Goal: Information Seeking & Learning: Learn about a topic

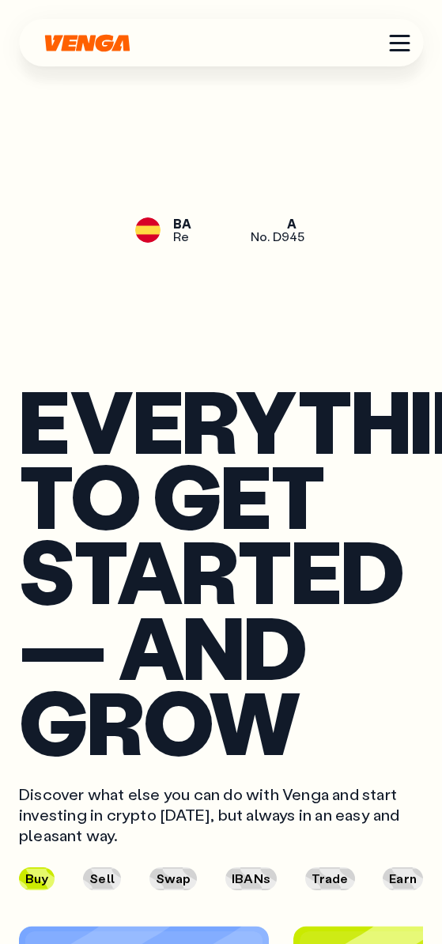
scroll to position [4858, 0]
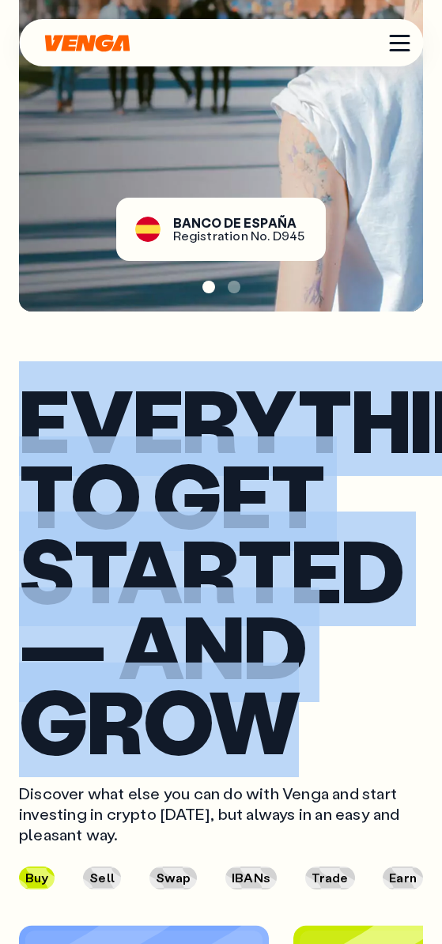
drag, startPoint x: 294, startPoint y: 749, endPoint x: 18, endPoint y: 472, distance: 391.1
click at [18, 472] on div "Everything to get started — and grow Discover what else you can do with Venga a…" at bounding box center [221, 739] width 442 height 818
click at [168, 571] on h2 "Everything to get started — and grow" at bounding box center [221, 569] width 404 height 376
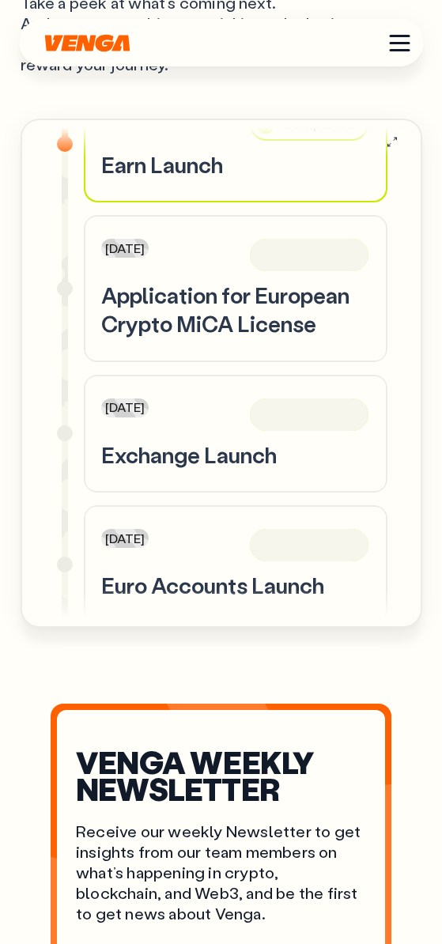
scroll to position [1293, 0]
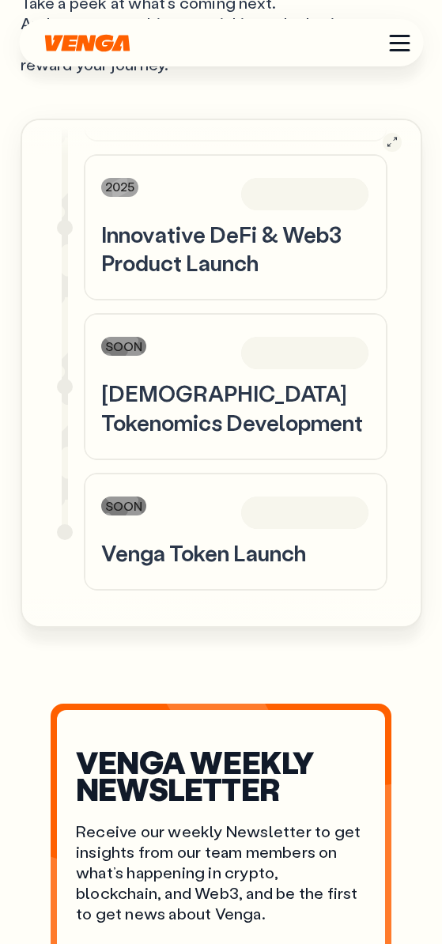
click at [395, 149] on icon "button" at bounding box center [392, 141] width 13 height 13
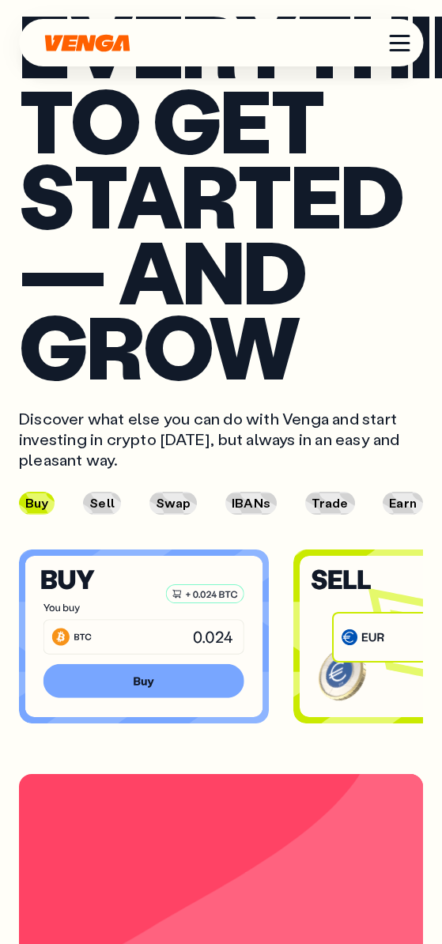
scroll to position [5231, 0]
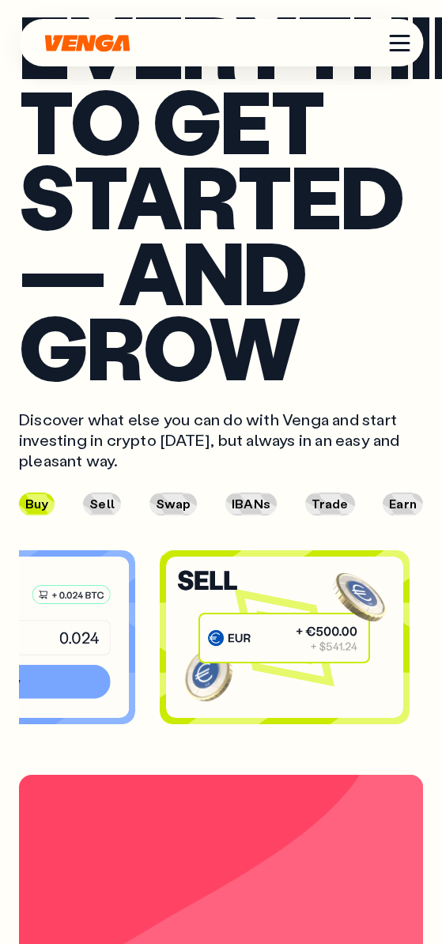
click at [0, 658] on div "Everything to get started — and grow Discover what else you can do with Venga a…" at bounding box center [221, 366] width 442 height 818
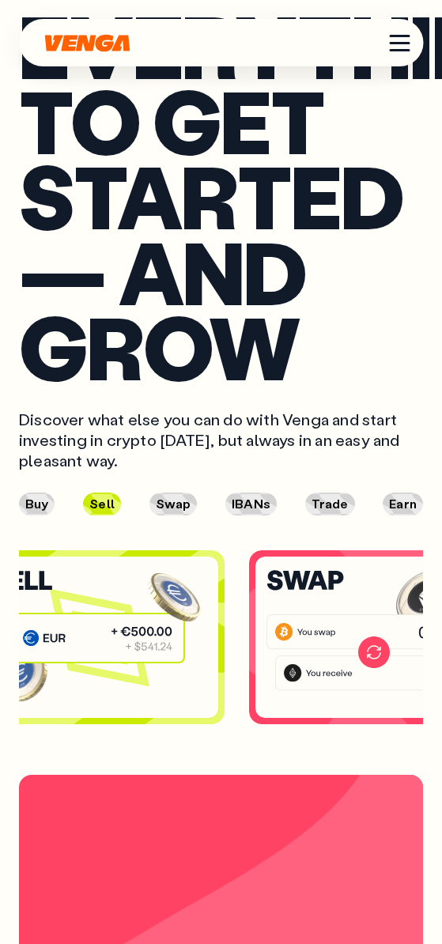
click at [266, 650] on g at bounding box center [367, 631] width 202 height 36
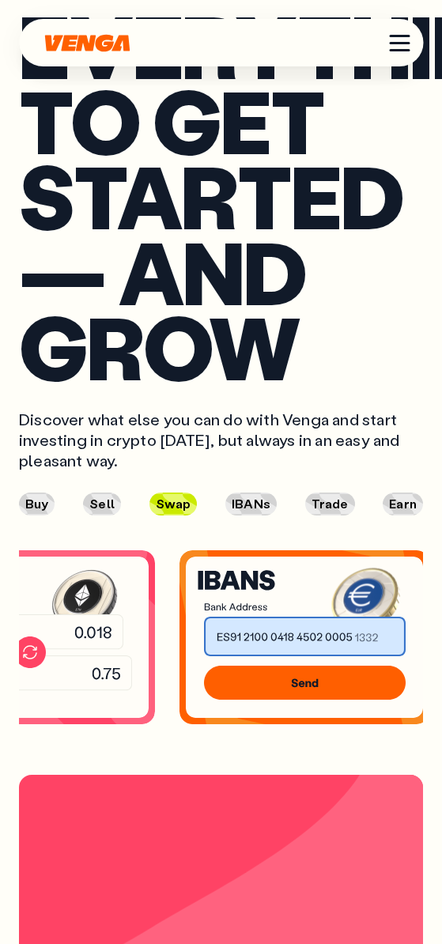
click at [162, 695] on section at bounding box center [221, 637] width 404 height 174
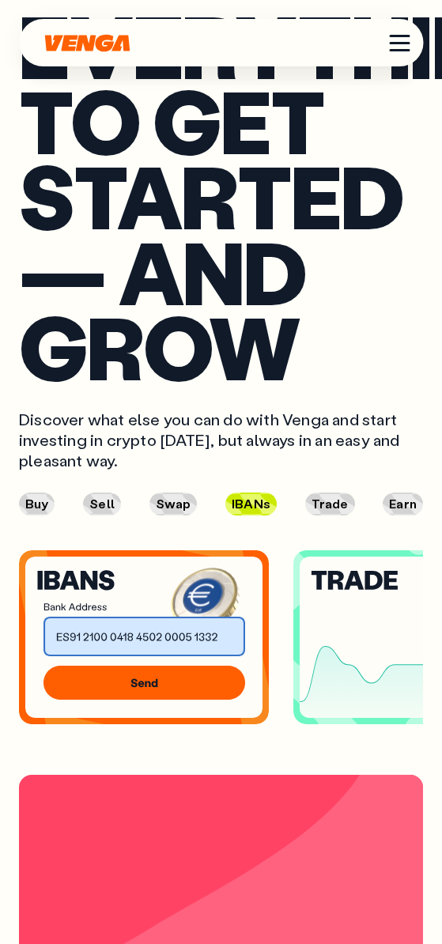
drag, startPoint x: 279, startPoint y: 686, endPoint x: 192, endPoint y: 691, distance: 87.1
click at [192, 691] on section at bounding box center [221, 637] width 404 height 174
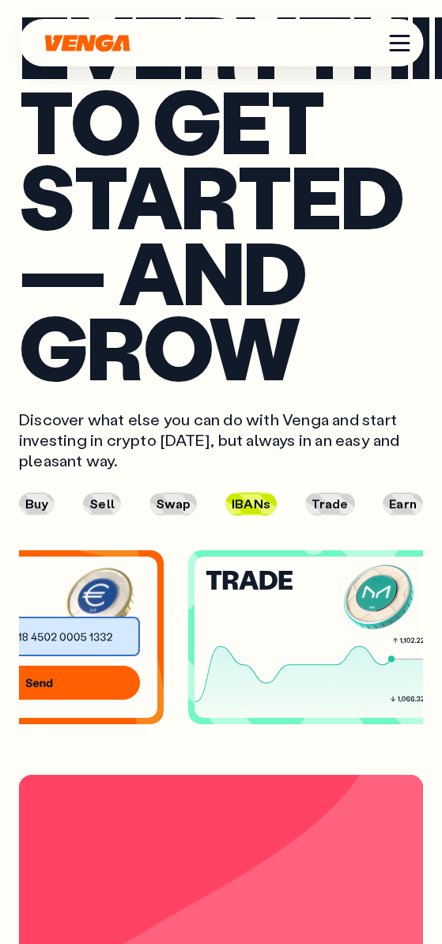
click at [208, 699] on g at bounding box center [297, 645] width 296 height 178
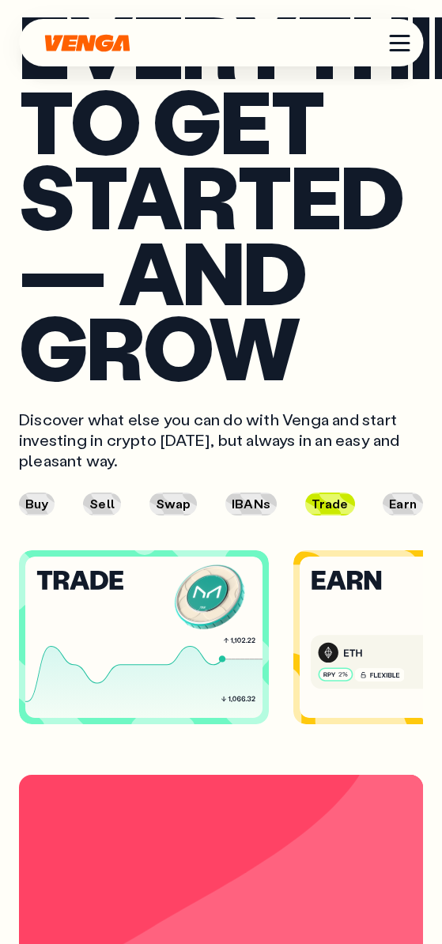
drag, startPoint x: 281, startPoint y: 699, endPoint x: 104, endPoint y: 684, distance: 177.6
click at [104, 684] on section at bounding box center [221, 637] width 404 height 174
drag, startPoint x: 272, startPoint y: 698, endPoint x: 101, endPoint y: 691, distance: 170.8
click at [99, 691] on section at bounding box center [221, 637] width 404 height 174
click at [0, 673] on div "Everything to get started — and grow Discover what else you can do with Venga a…" at bounding box center [221, 366] width 442 height 818
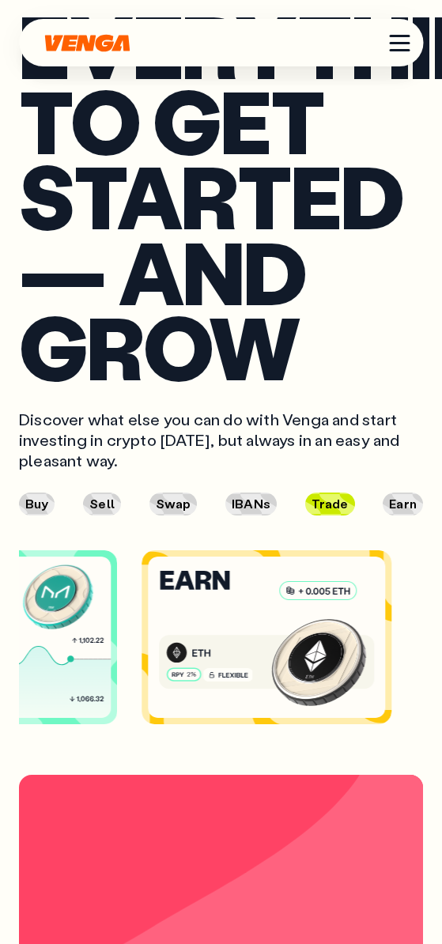
click at [226, 649] on g at bounding box center [266, 638] width 81 height 22
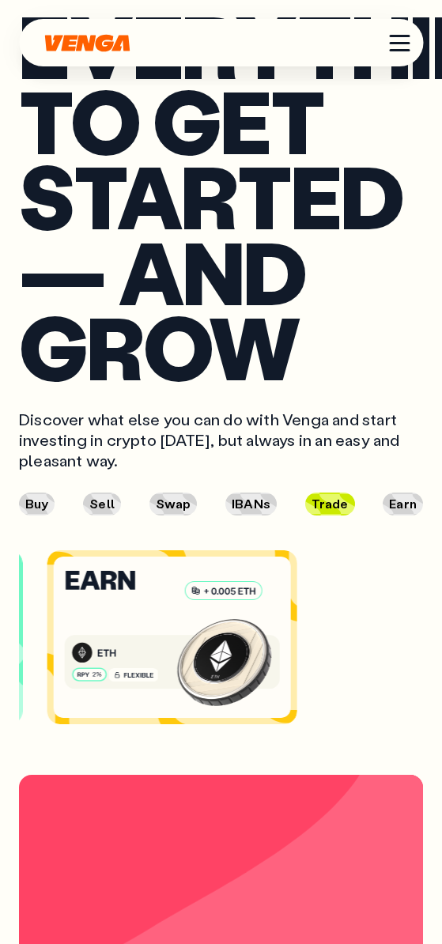
click at [87, 672] on icon at bounding box center [172, 636] width 237 height 161
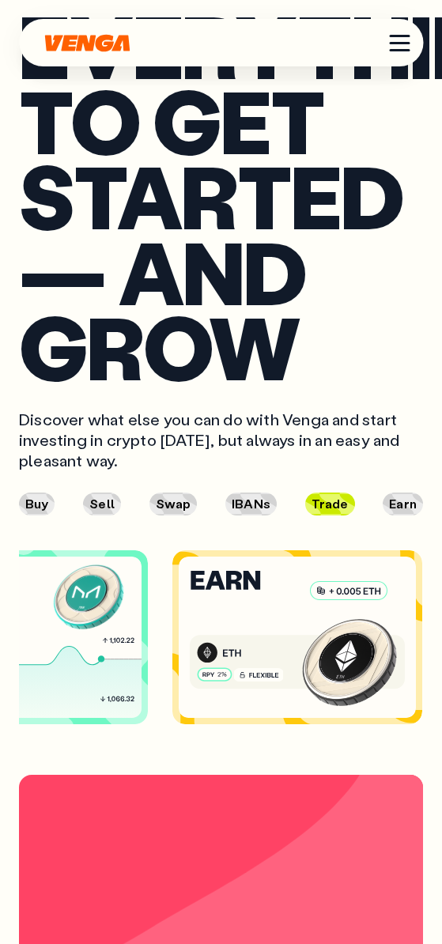
click at [405, 515] on button "Earn" at bounding box center [402, 503] width 40 height 23
click at [326, 515] on button "Trade" at bounding box center [330, 503] width 50 height 23
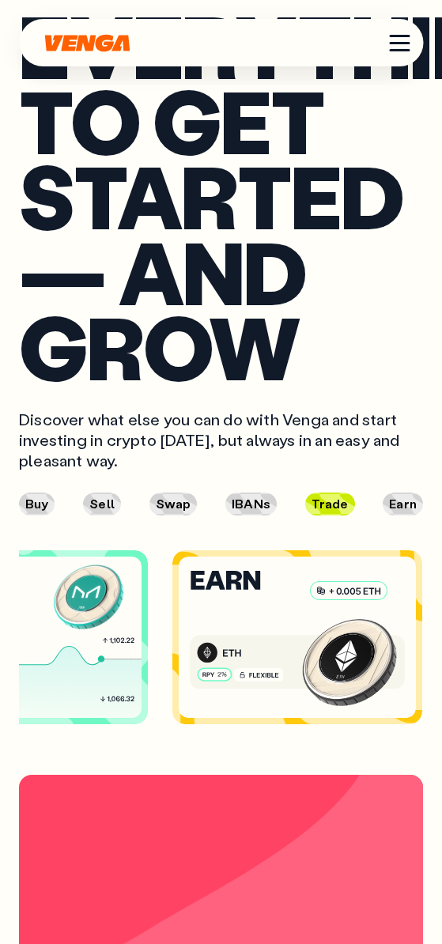
click at [179, 667] on g at bounding box center [297, 636] width 237 height 161
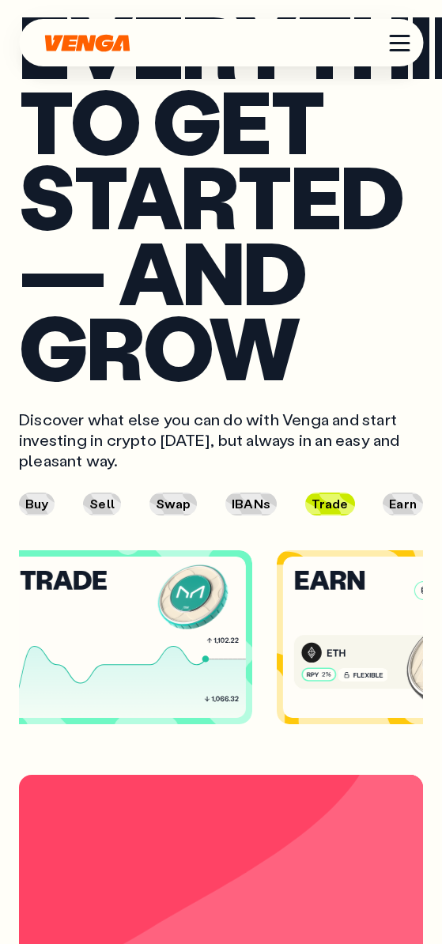
click at [246, 670] on icon at bounding box center [127, 636] width 237 height 161
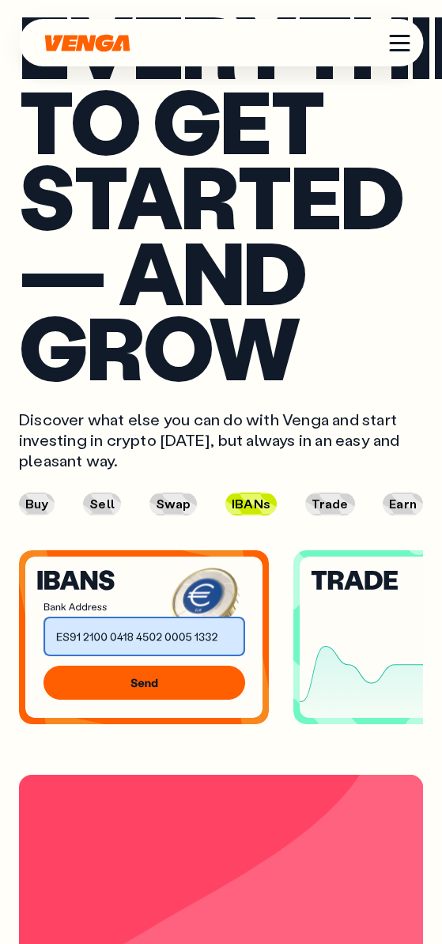
click at [299, 688] on icon at bounding box center [417, 636] width 237 height 161
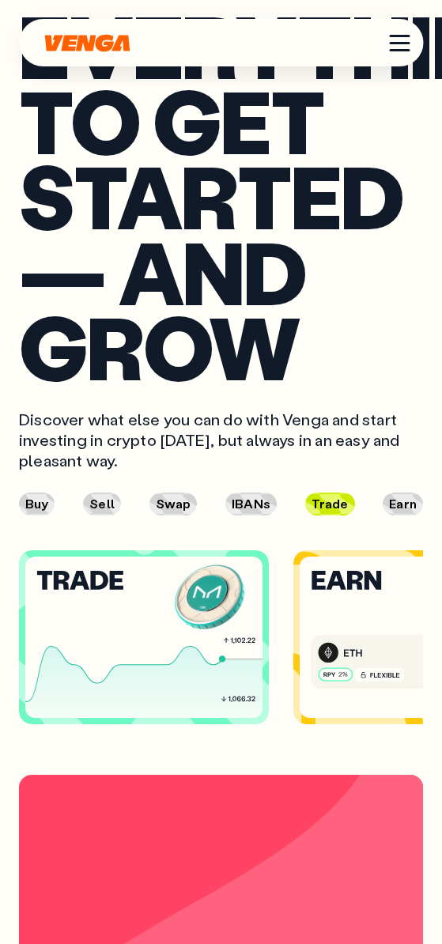
click at [0, 672] on div "Everything to get started — and grow Discover what else you can do with Venga a…" at bounding box center [221, 366] width 442 height 818
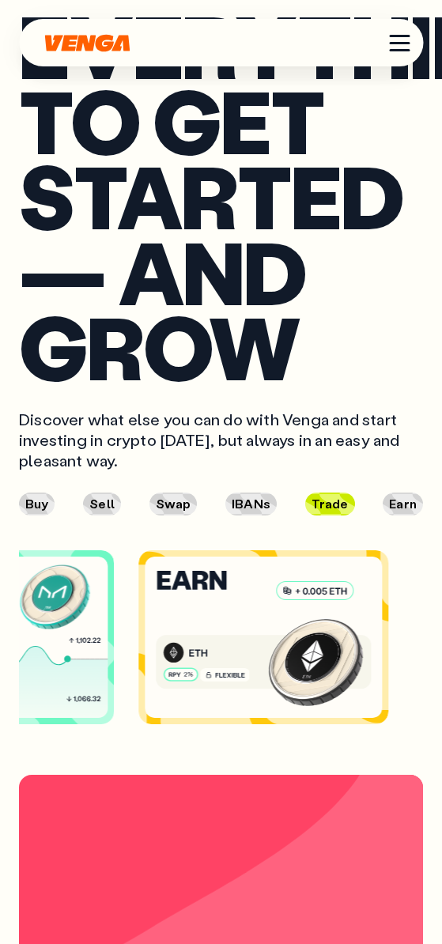
click at [0, 657] on div "Everything to get started — and grow Discover what else you can do with Venga a…" at bounding box center [221, 366] width 442 height 818
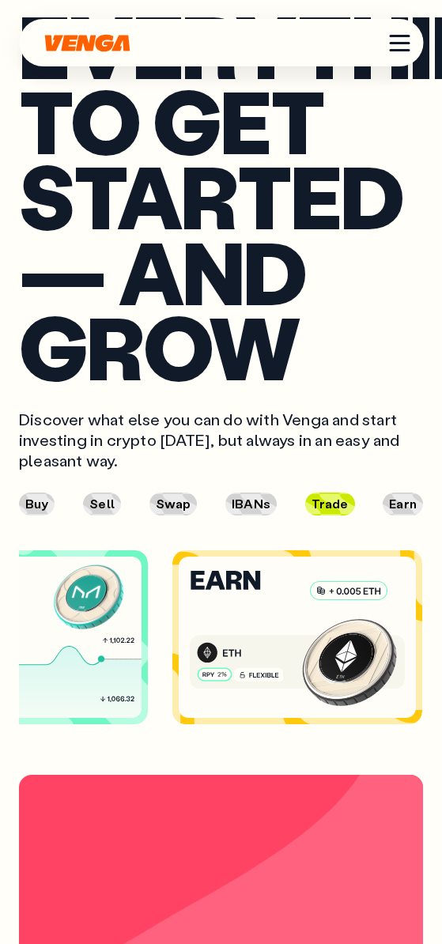
click at [0, 617] on div "Everything to get started — and grow Discover what else you can do with Venga a…" at bounding box center [221, 366] width 442 height 818
click at [0, 616] on div "Everything to get started — and grow Discover what else you can do with Venga a…" at bounding box center [221, 366] width 442 height 818
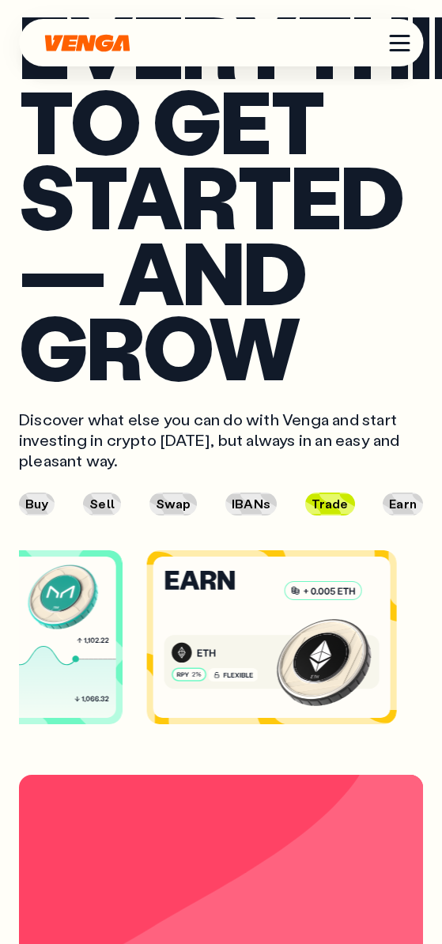
click at [0, 619] on div "Everything to get started — and grow Discover what else you can do with Venga a…" at bounding box center [221, 366] width 442 height 818
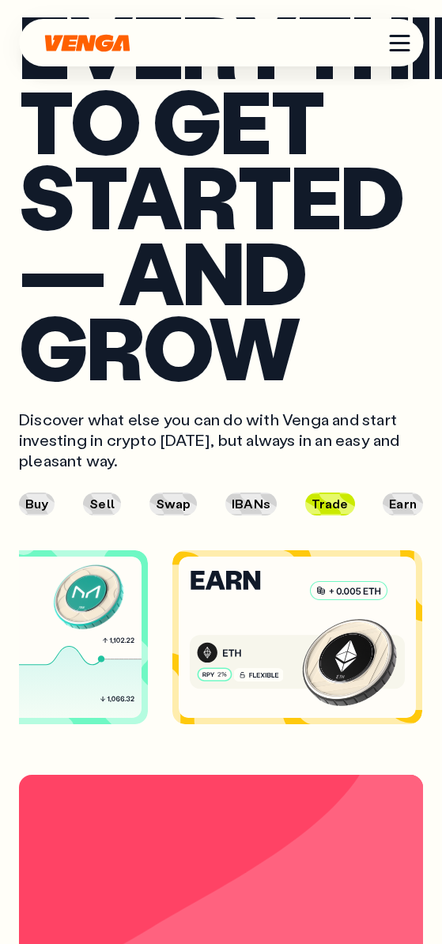
click at [179, 621] on icon at bounding box center [297, 636] width 237 height 161
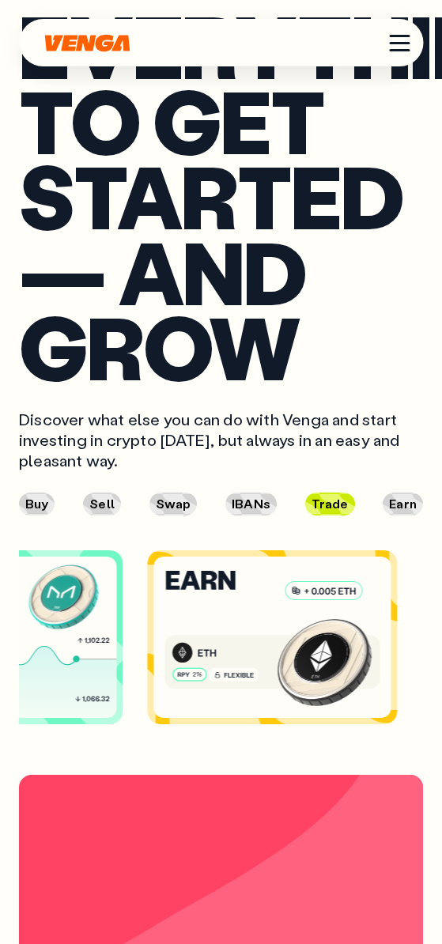
click at [235, 628] on icon at bounding box center [271, 636] width 237 height 161
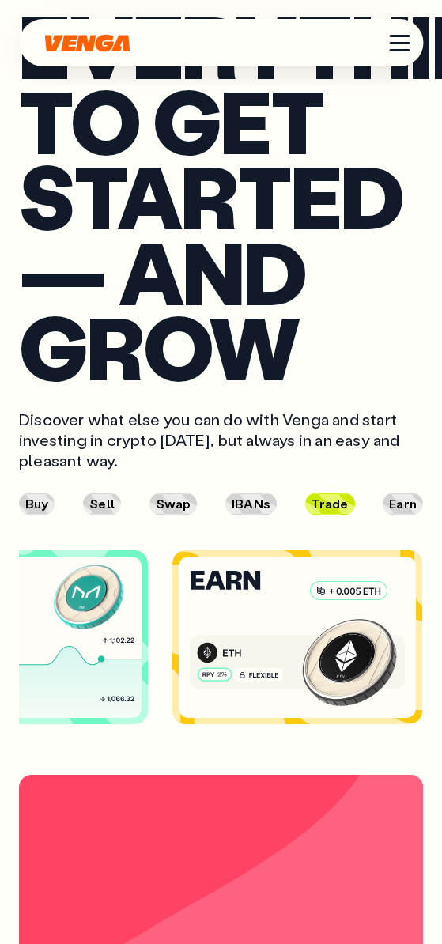
click at [408, 515] on button "Earn" at bounding box center [402, 503] width 40 height 23
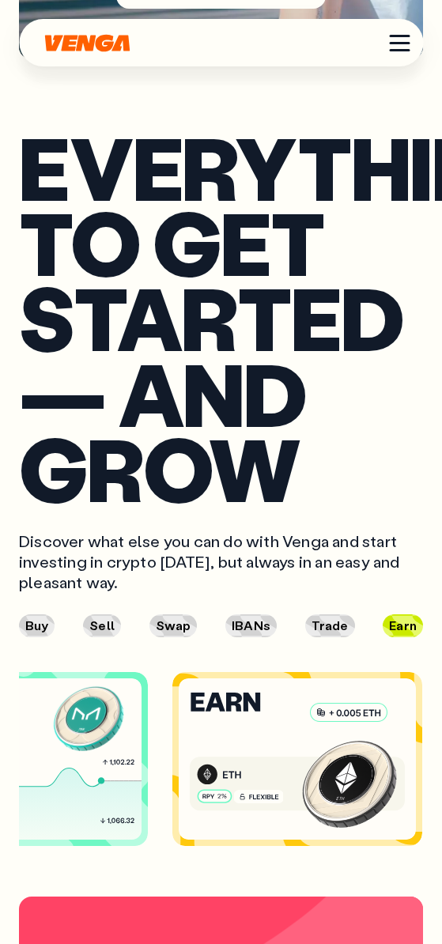
scroll to position [5109, 0]
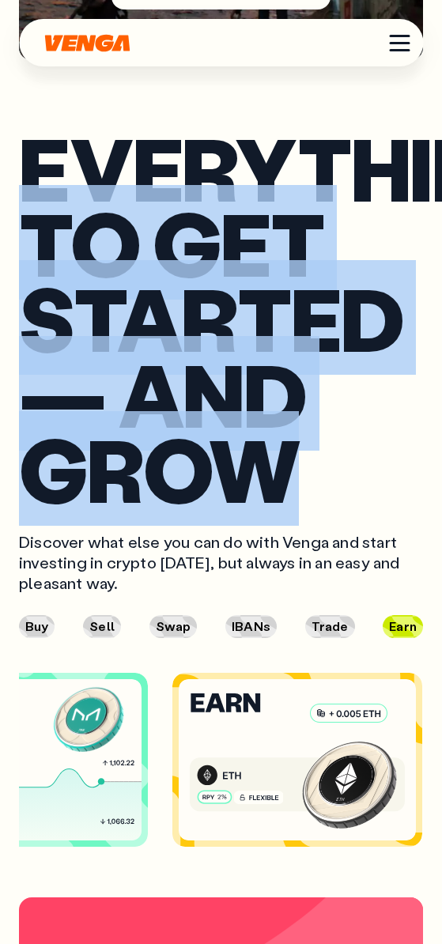
drag, startPoint x: 318, startPoint y: 552, endPoint x: 35, endPoint y: 262, distance: 405.1
click at [36, 265] on h2 "Everything to get started — and grow" at bounding box center [221, 318] width 404 height 376
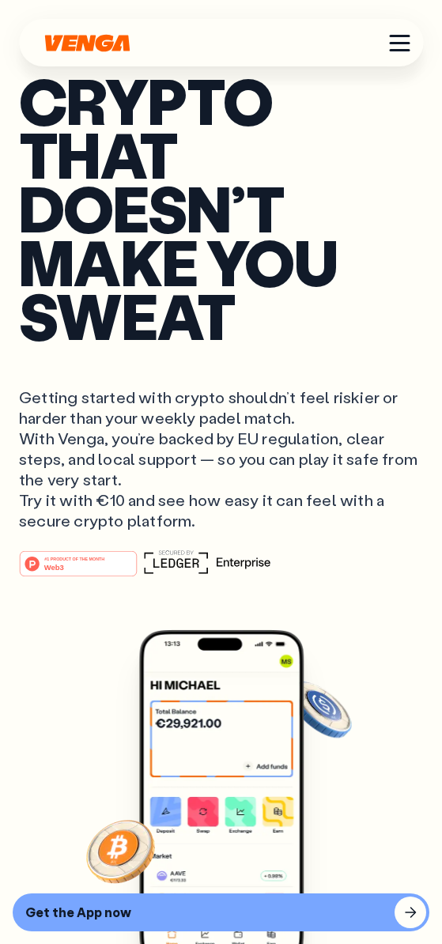
scroll to position [4, 0]
